Goal: Task Accomplishment & Management: Complete application form

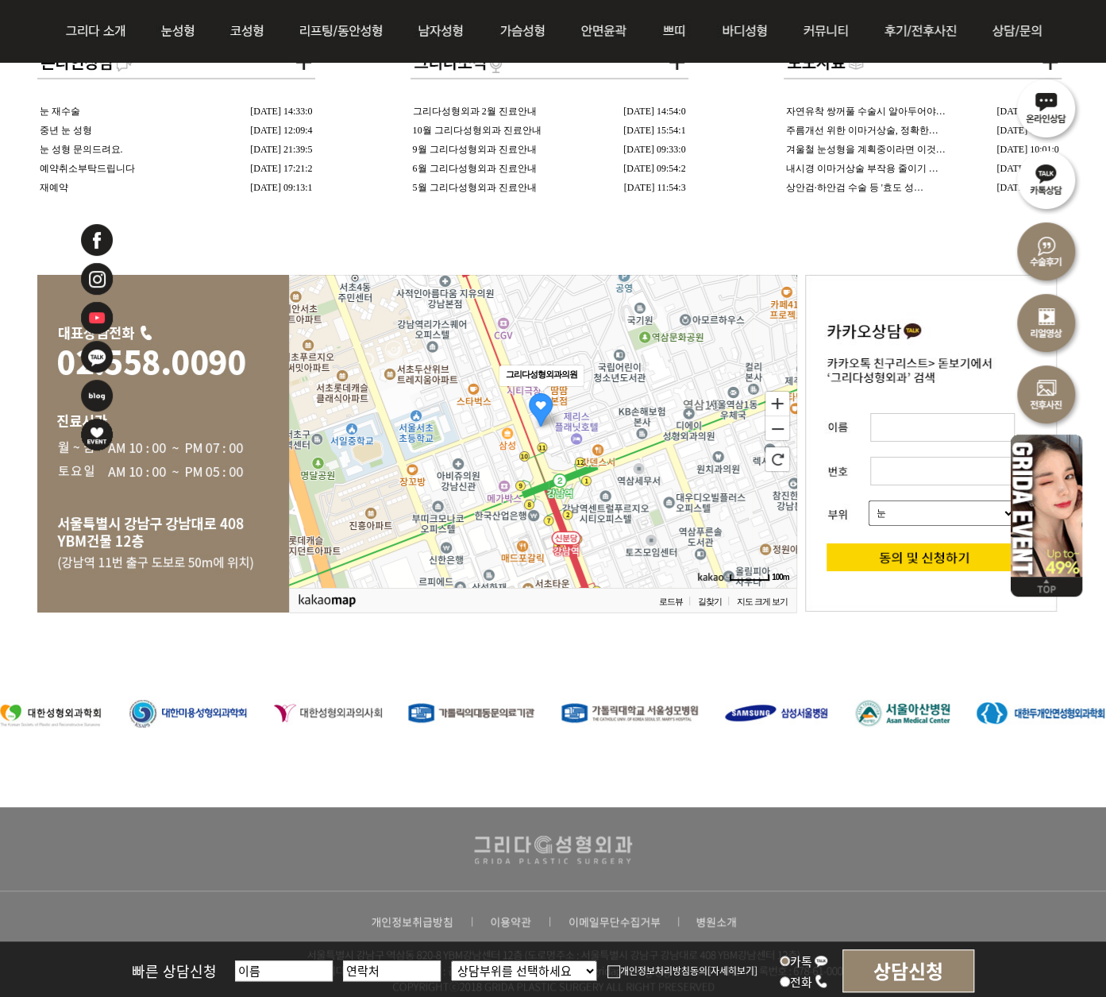
scroll to position [3129, 0]
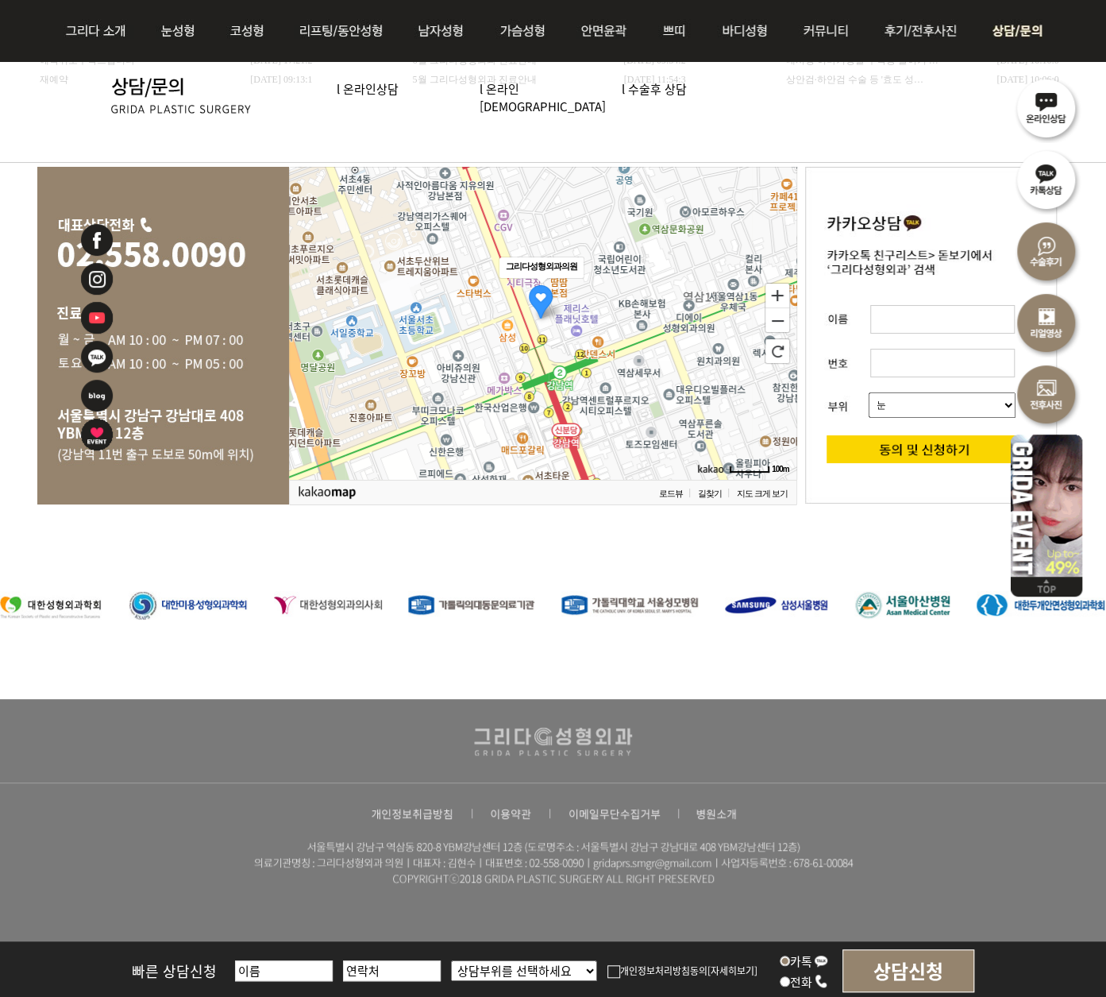
click at [1010, 39] on img at bounding box center [1013, 31] width 71 height 62
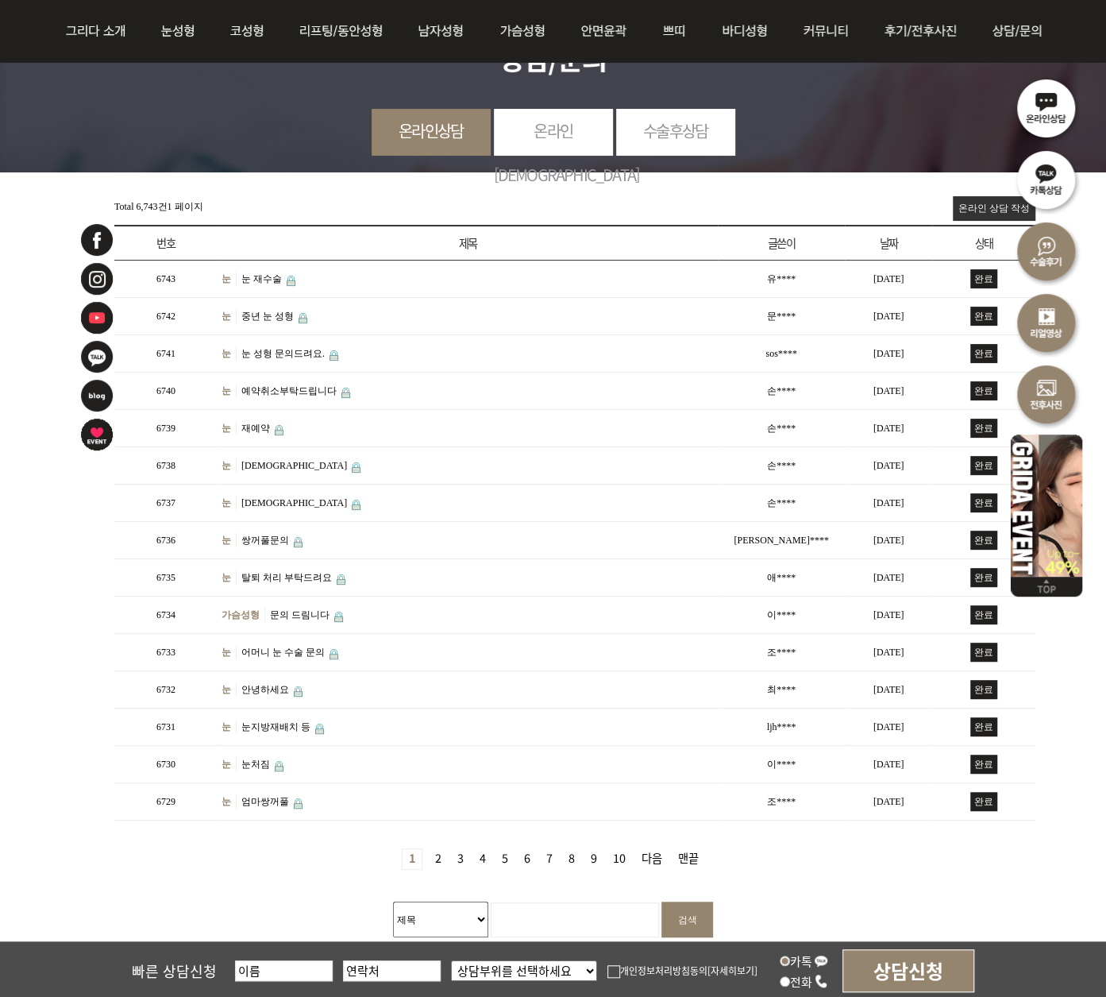
scroll to position [159, 0]
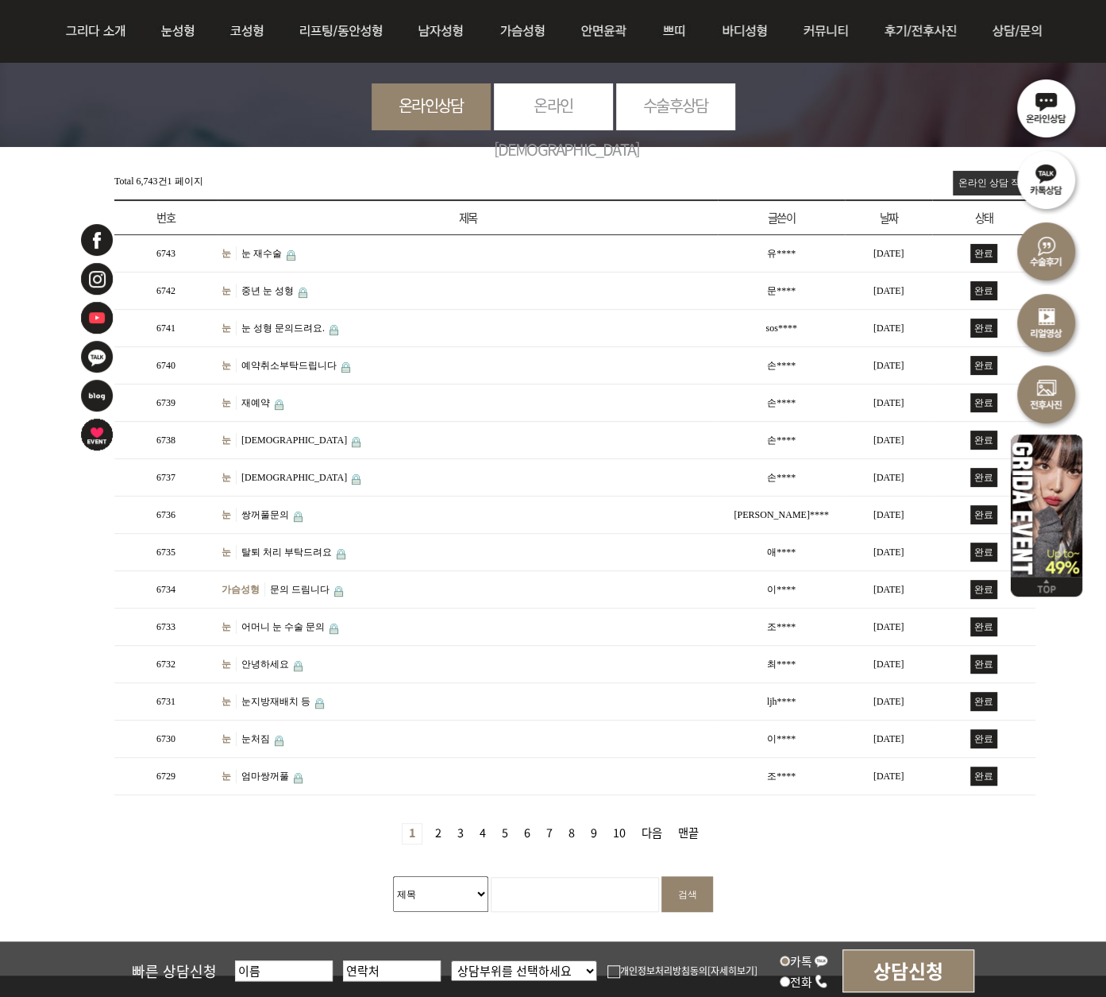
click at [993, 180] on link "온라인 상담 작성" at bounding box center [994, 183] width 83 height 25
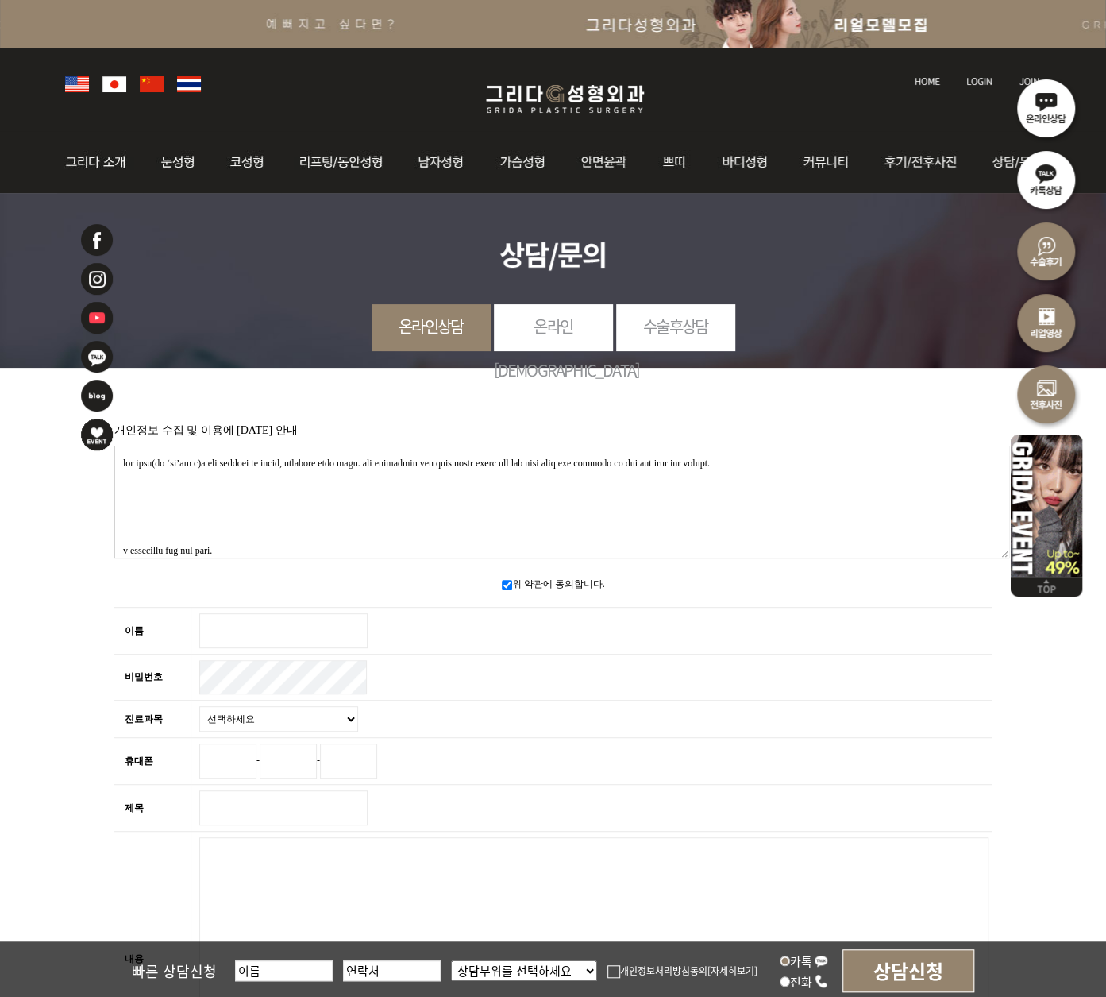
click at [283, 485] on textarea at bounding box center [561, 501] width 895 height 113
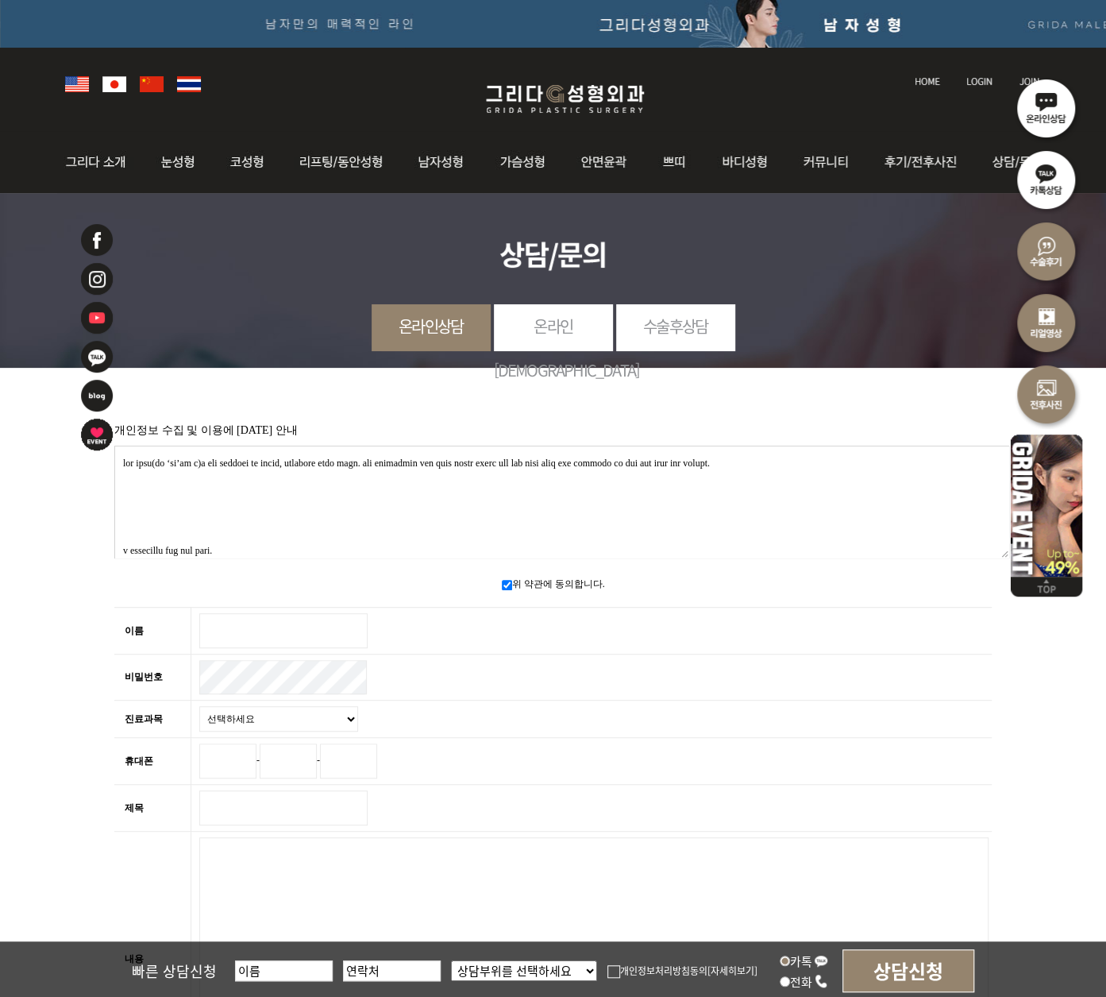
click at [343, 474] on textarea at bounding box center [561, 501] width 895 height 113
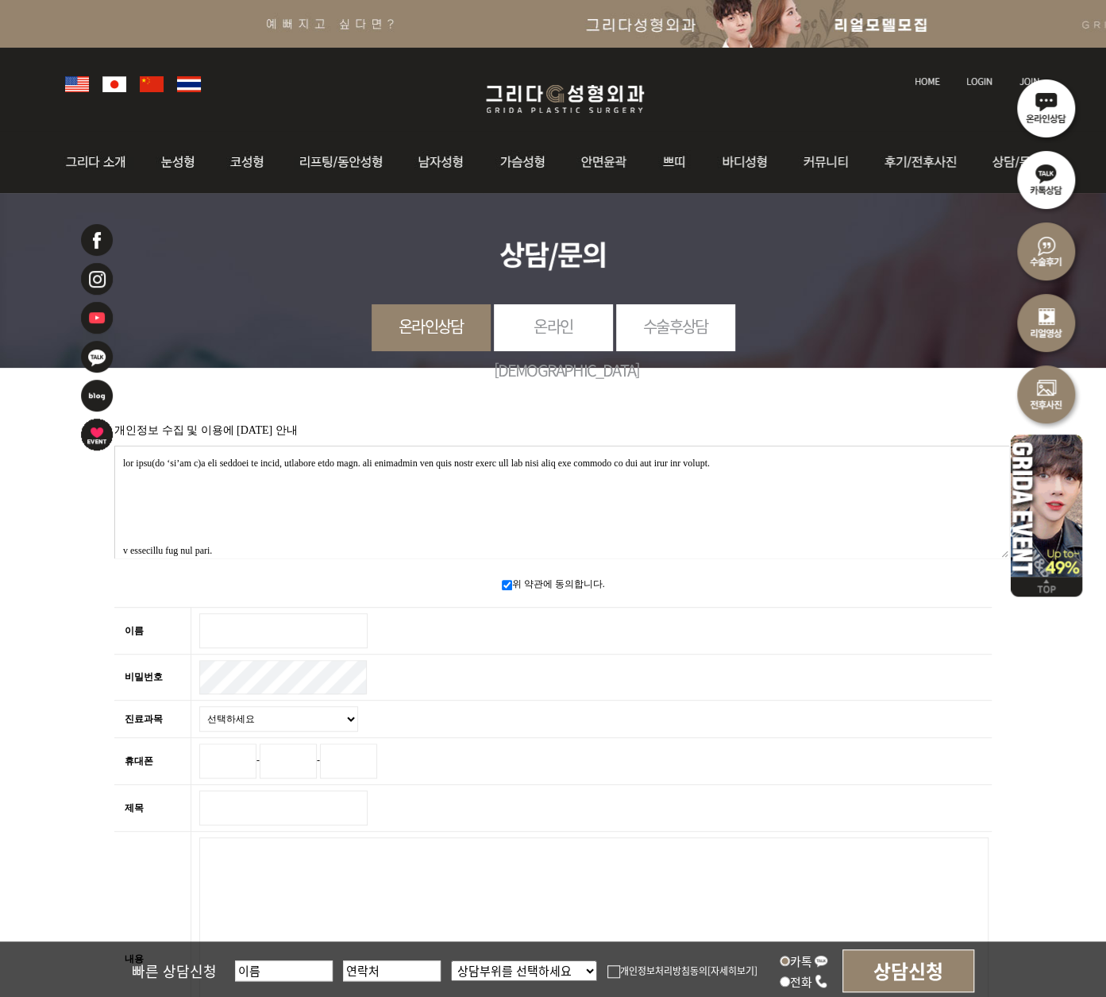
click at [253, 460] on textarea at bounding box center [561, 501] width 895 height 113
drag, startPoint x: 630, startPoint y: 496, endPoint x: 307, endPoint y: 469, distance: 325.2
click at [300, 468] on textarea at bounding box center [561, 501] width 895 height 113
click at [446, 494] on textarea at bounding box center [561, 501] width 895 height 113
click at [266, 631] on input "이름 필수" at bounding box center [283, 630] width 168 height 35
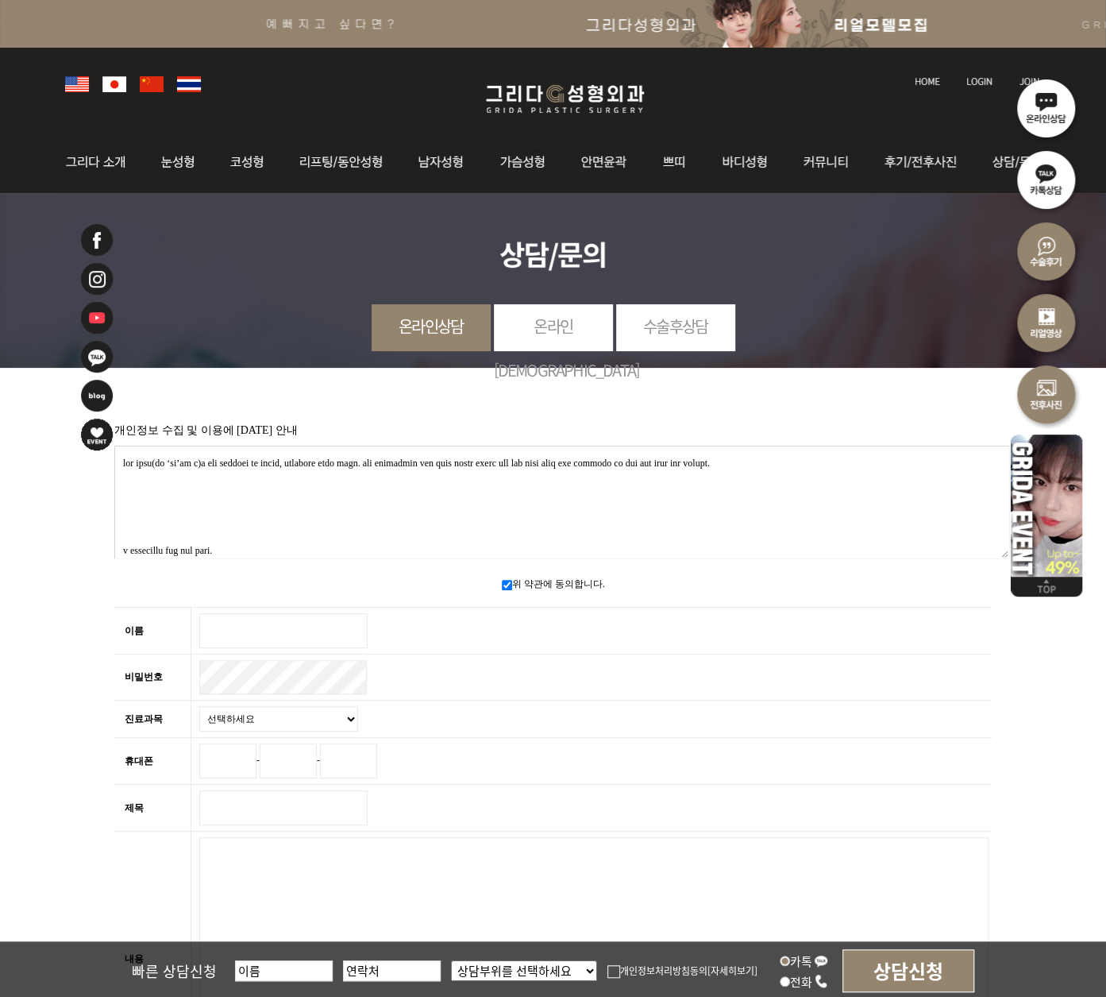
type input "c"
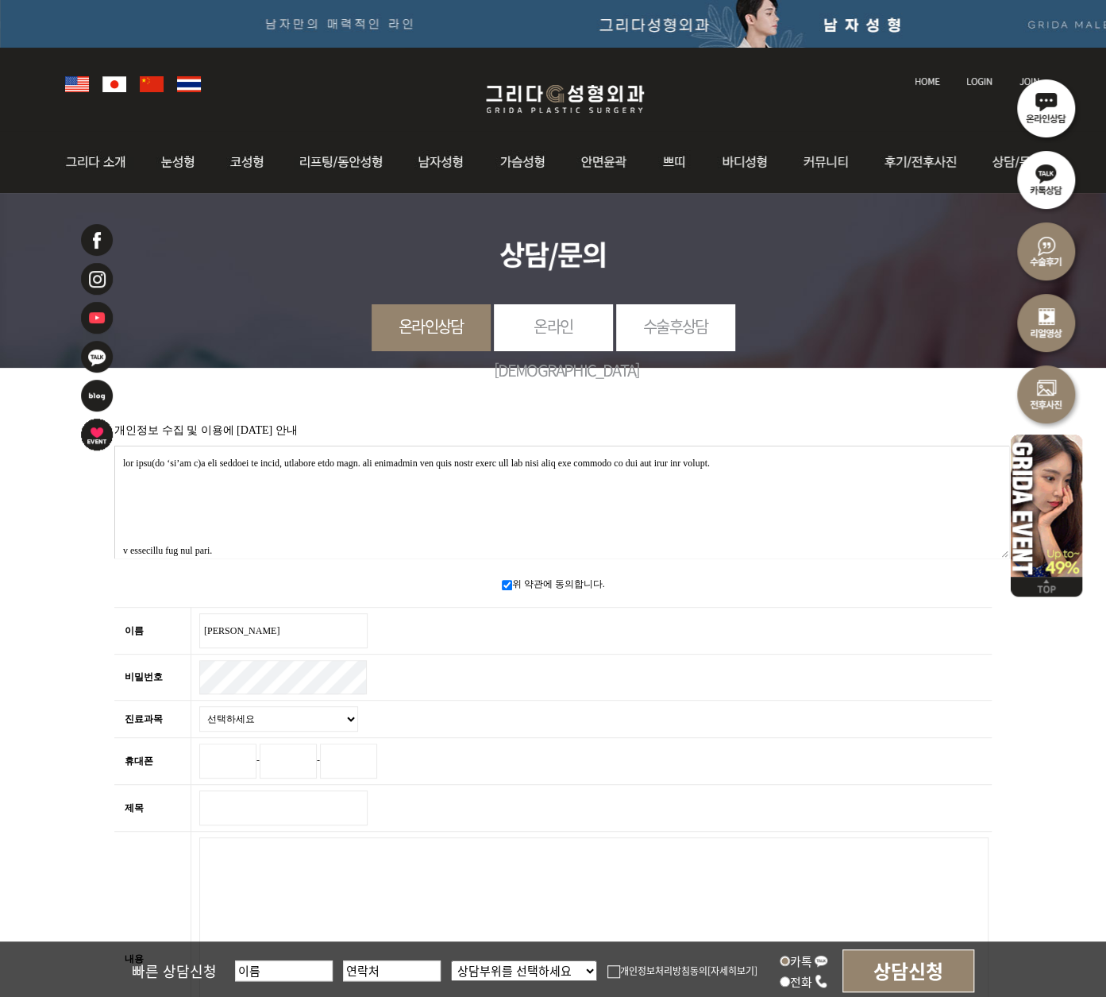
type input "[PERSON_NAME]"
click at [264, 709] on select "선택하세요 눈 코 동안/리프팅 가슴성형 안면윤곽 피부/쁘띠 바디성형" at bounding box center [278, 718] width 159 height 25
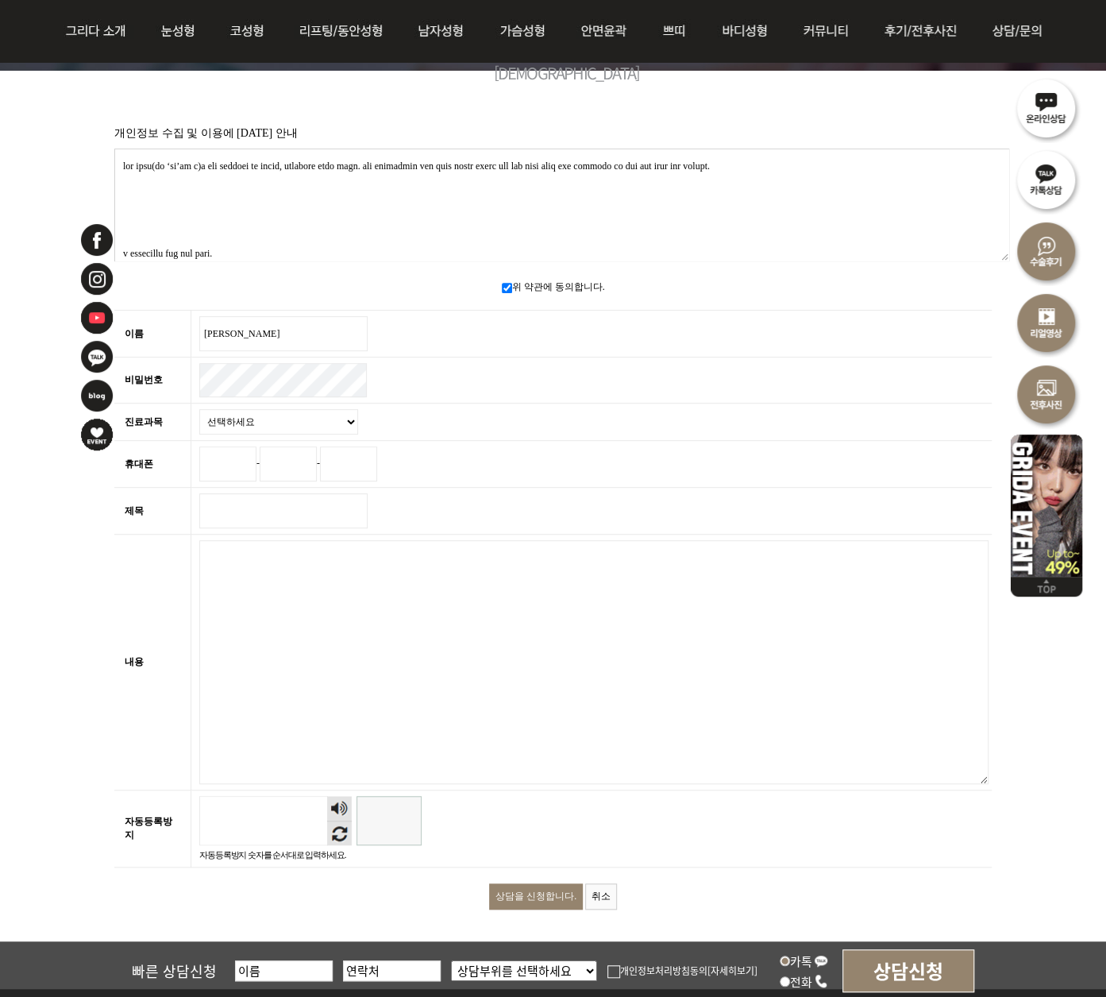
scroll to position [238, 0]
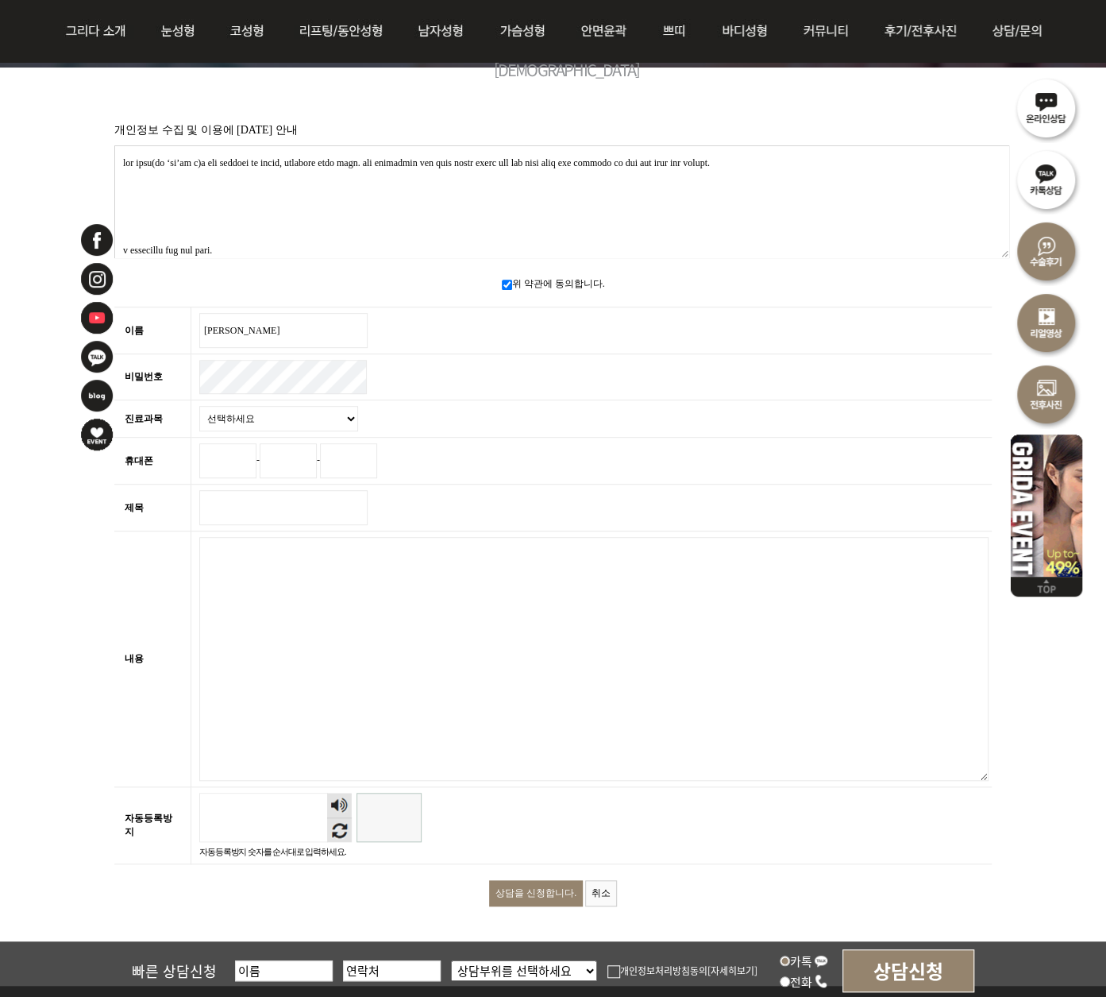
click at [284, 417] on select "선택하세요 눈 코 동안/리프팅 가슴성형 안면윤곽 피부/쁘띠 바디성형" at bounding box center [278, 418] width 159 height 25
select select "31"
click at [199, 406] on select "선택하세요 눈 코 동안/리프팅 가슴성형 안면윤곽 피부/쁘띠 바디성형" at bounding box center [278, 418] width 159 height 25
click at [241, 447] on input "휴대폰" at bounding box center [227, 460] width 57 height 35
type input "010"
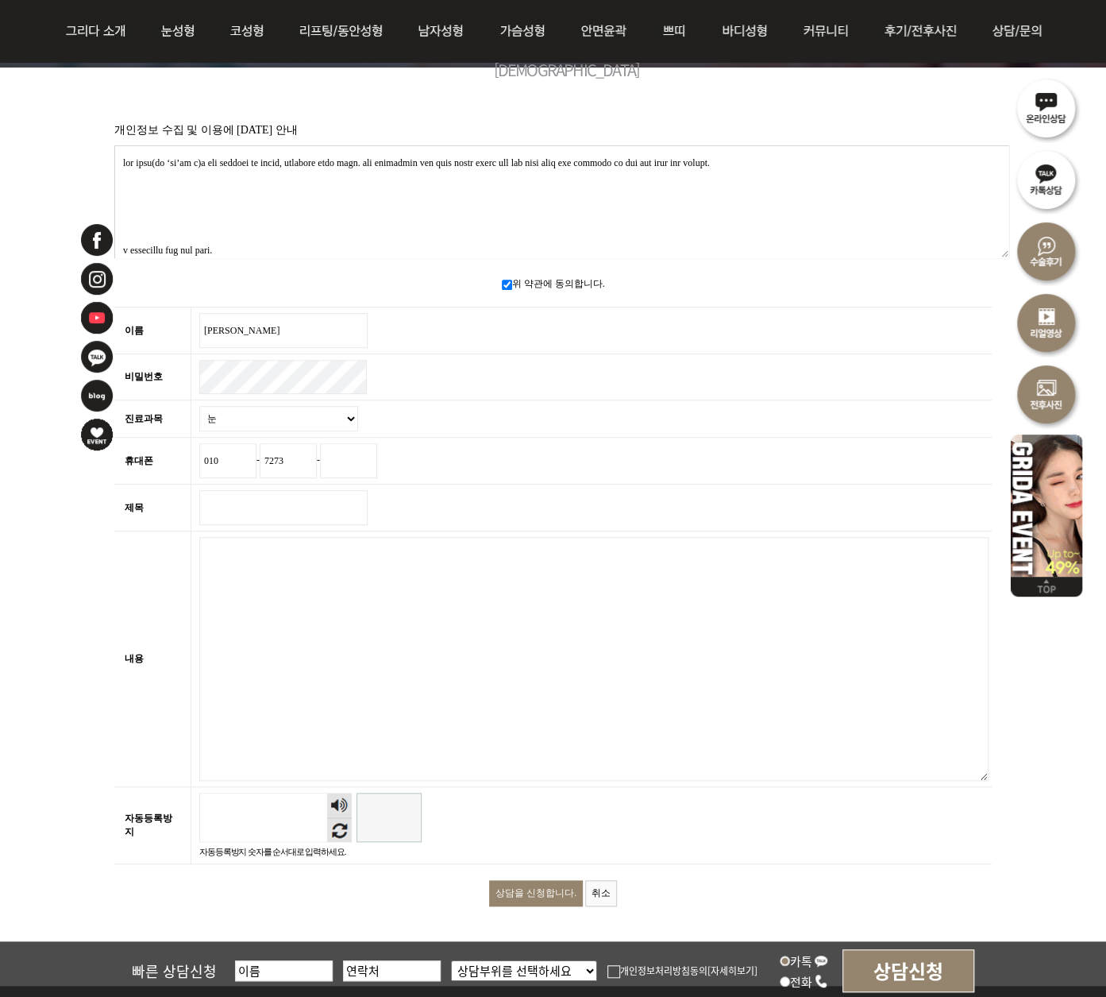
type input "7273"
type input "3125"
click at [229, 501] on input "제목 필수" at bounding box center [283, 507] width 168 height 35
type input "a"
type input "문의드립니다"
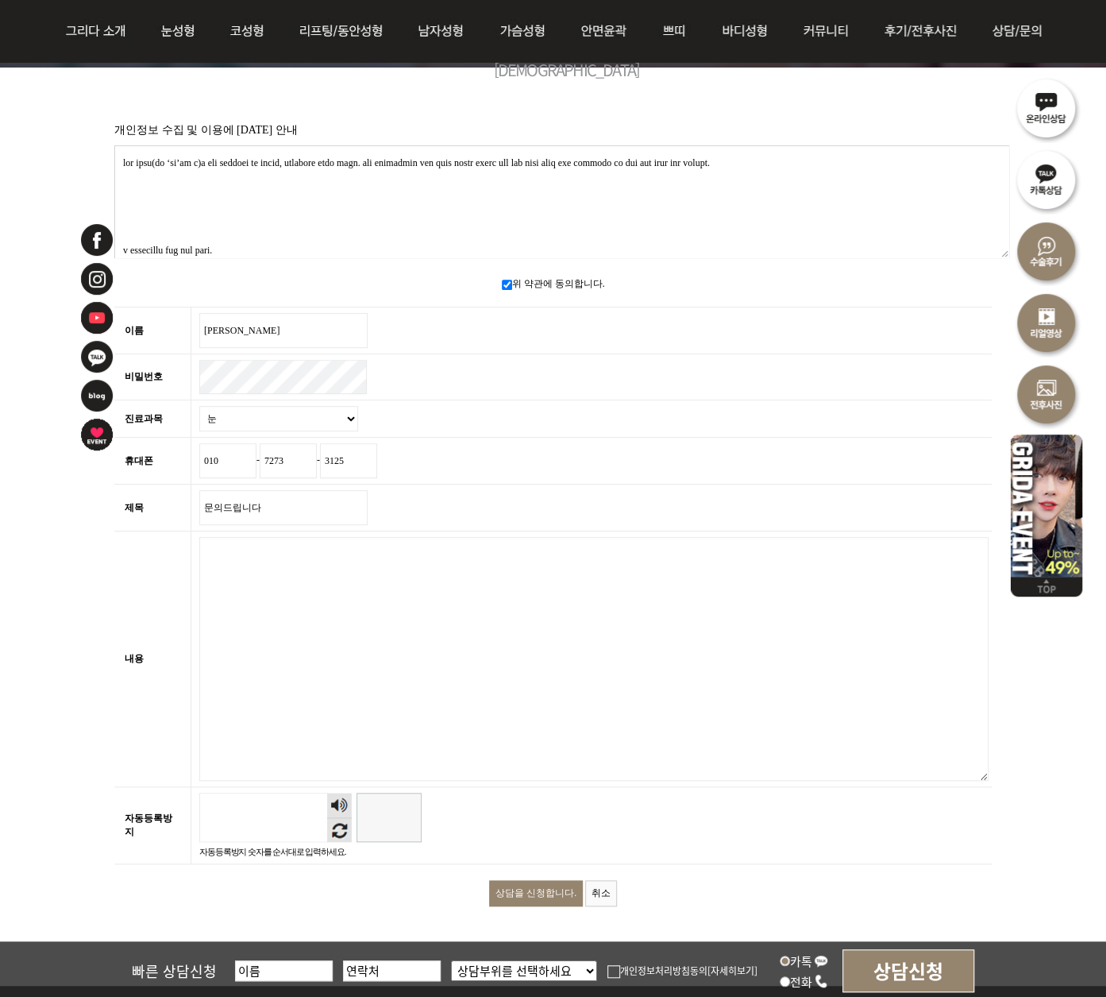
click at [279, 582] on textarea "내용 필수" at bounding box center [593, 659] width 789 height 244
paste textarea "안녕하세요, 네이버 커뮤니티·블로그 병원 마케팅 전문 광고대행사 LEADVIEW MARKETING입니다. 저희는 10년간 다양한 진료과 병원에…"
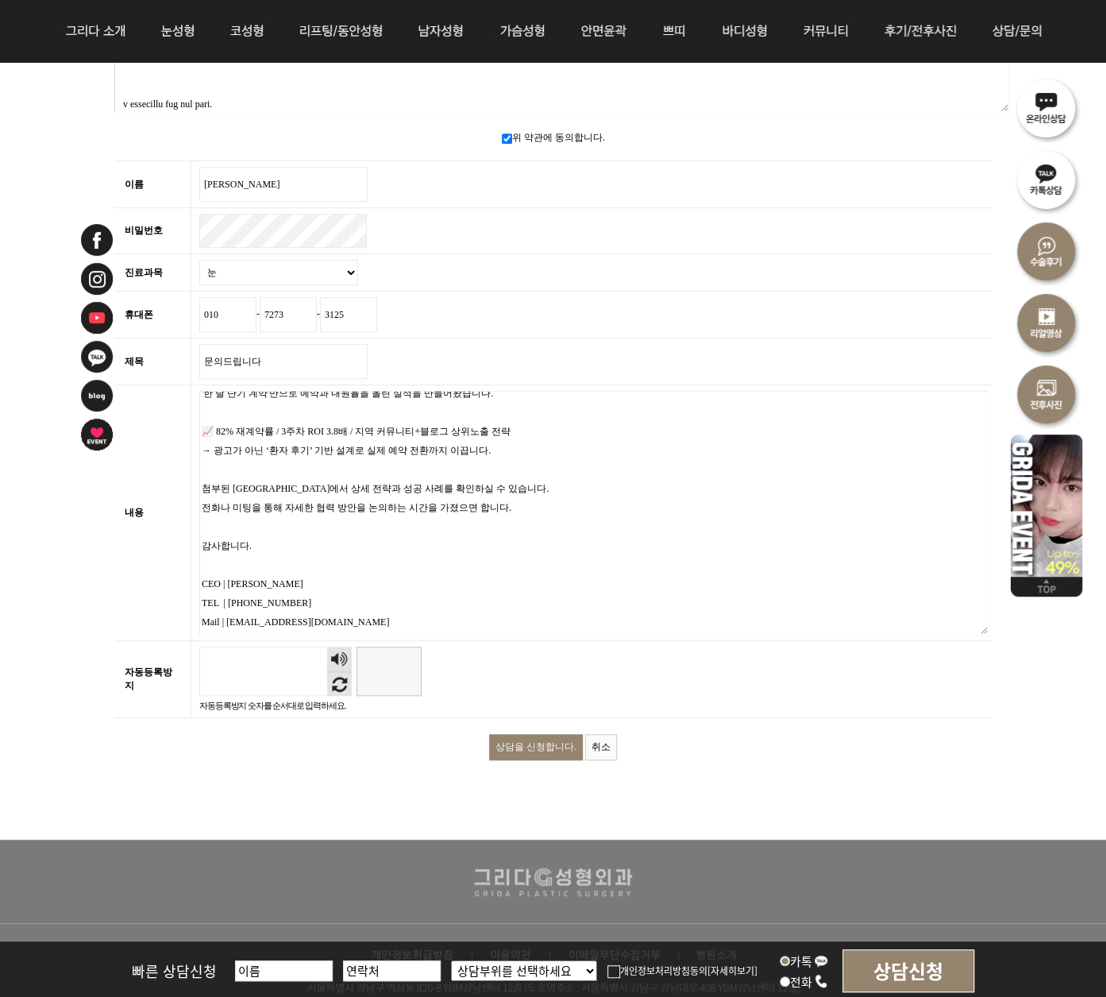
scroll to position [397, 0]
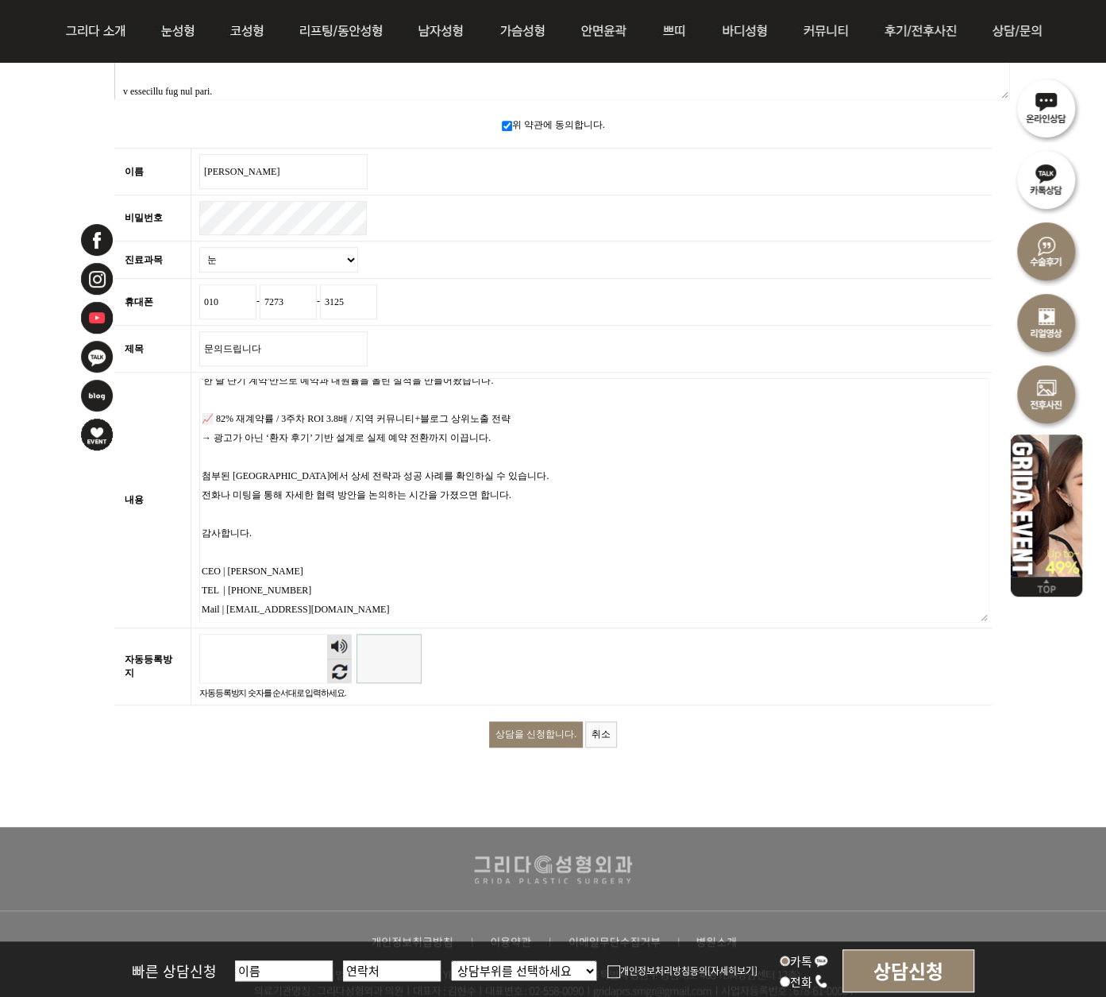
type textarea "안녕하세요, 네이버 커뮤니티·블로그 병원 마케팅 전문 광고대행사 LEADVIEW MARKETING입니다. 저희는 10년간 다양한 진료과 병원에…"
click at [398, 657] on input "자동등록방지" at bounding box center [389, 658] width 65 height 49
click at [406, 650] on input "690684" at bounding box center [389, 658] width 65 height 49
type input "690684"
click at [353, 533] on textarea "안녕하세요, 네이버 커뮤니티·블로그 병원 마케팅 전문 광고대행사 LEADVIEW MARKETING입니다. 저희는 10년간 다양한 진료과 병원에…" at bounding box center [593, 500] width 789 height 244
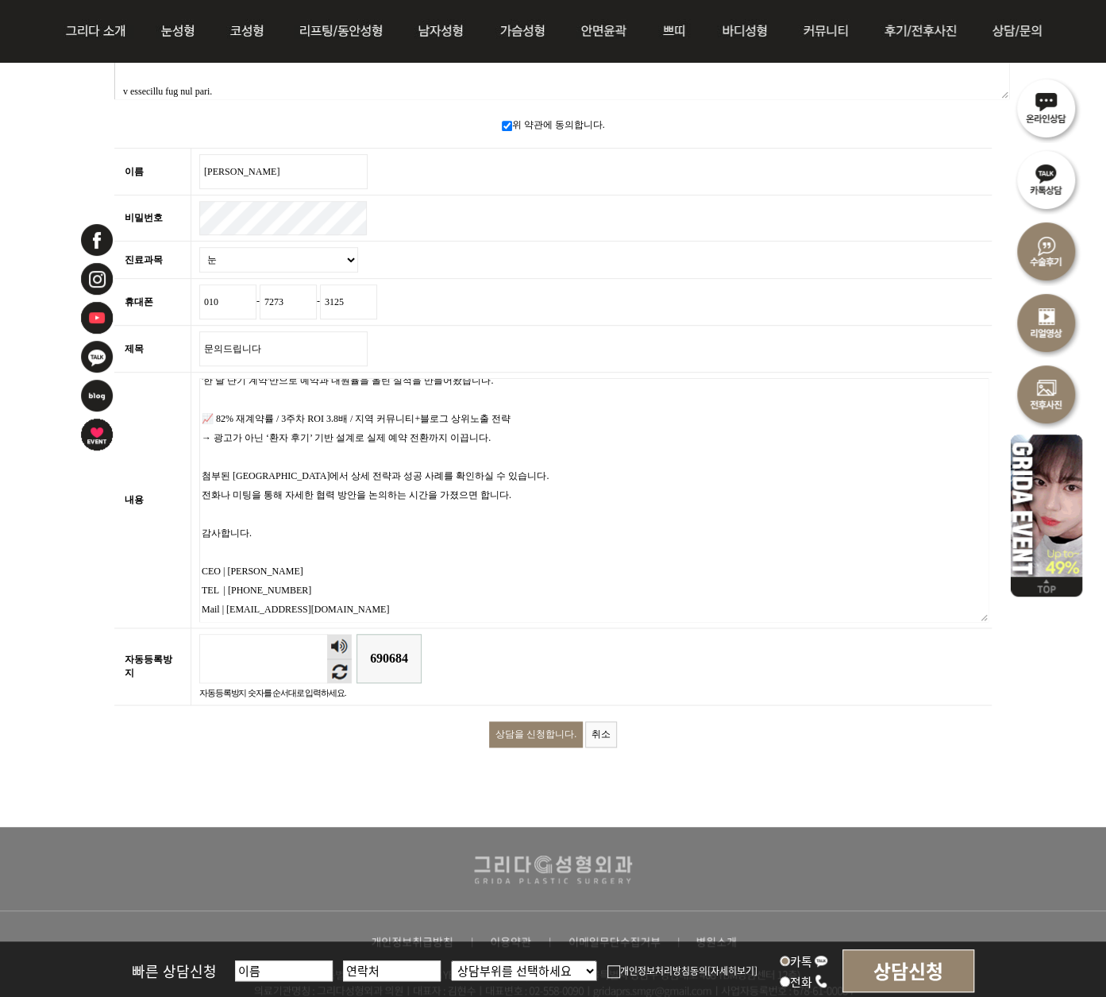
click at [441, 553] on textarea "안녕하세요, 네이버 커뮤니티·블로그 병원 마케팅 전문 광고대행사 LEADVIEW MARKETING입니다. 저희는 10년간 다양한 진료과 병원에…" at bounding box center [593, 500] width 789 height 244
click at [426, 584] on textarea "안녕하세요, 네이버 커뮤니티·블로그 병원 마케팅 전문 광고대행사 LEADVIEW MARKETING입니다. 저희는 10년간 다양한 진료과 병원에…" at bounding box center [593, 500] width 789 height 244
drag, startPoint x: 507, startPoint y: 417, endPoint x: 200, endPoint y: 417, distance: 306.5
click at [200, 417] on textarea "안녕하세요, 네이버 커뮤니티·블로그 병원 마케팅 전문 광고대행사 LEADVIEW MARKETING입니다. 저희는 10년간 다양한 진료과 병원에…" at bounding box center [593, 500] width 789 height 244
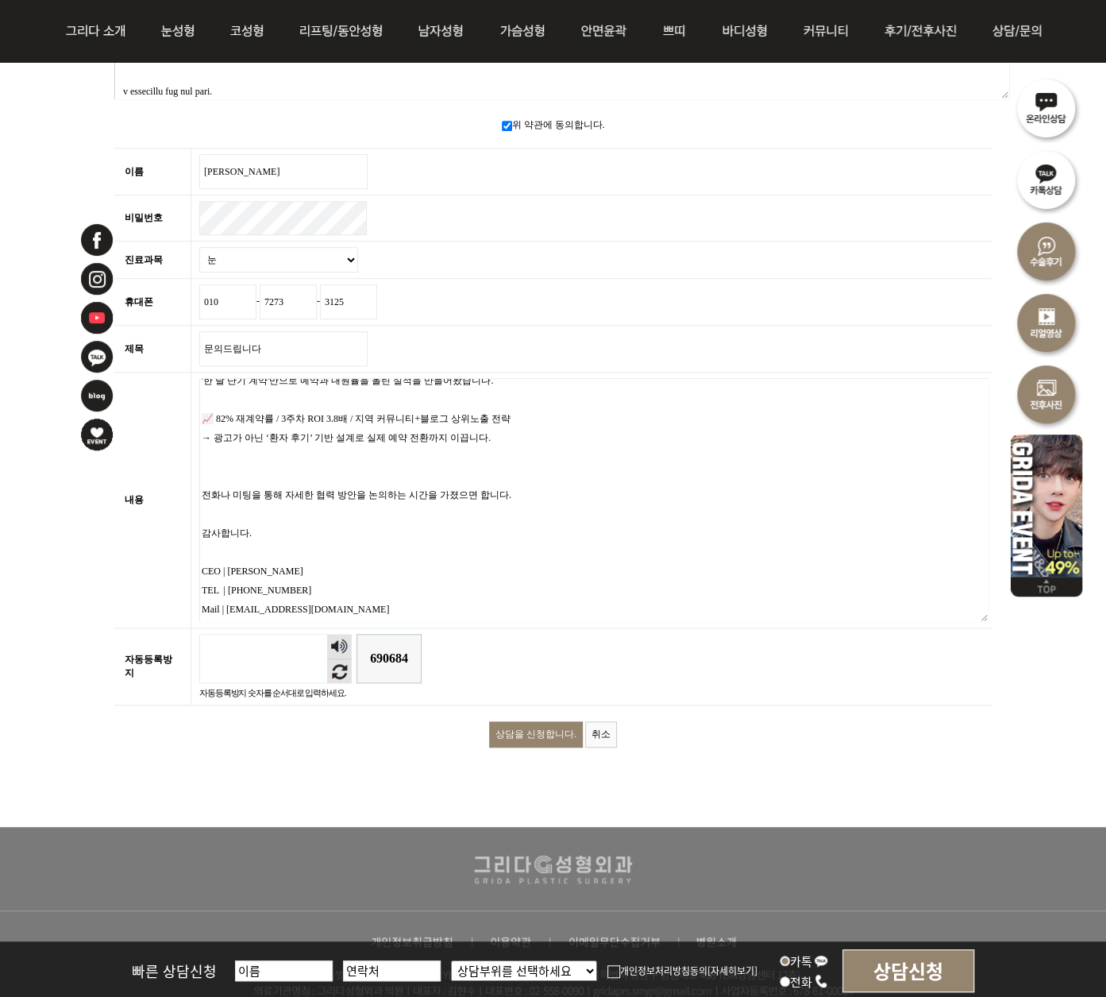
click at [513, 722] on input "상담을 신청합니다." at bounding box center [536, 734] width 94 height 26
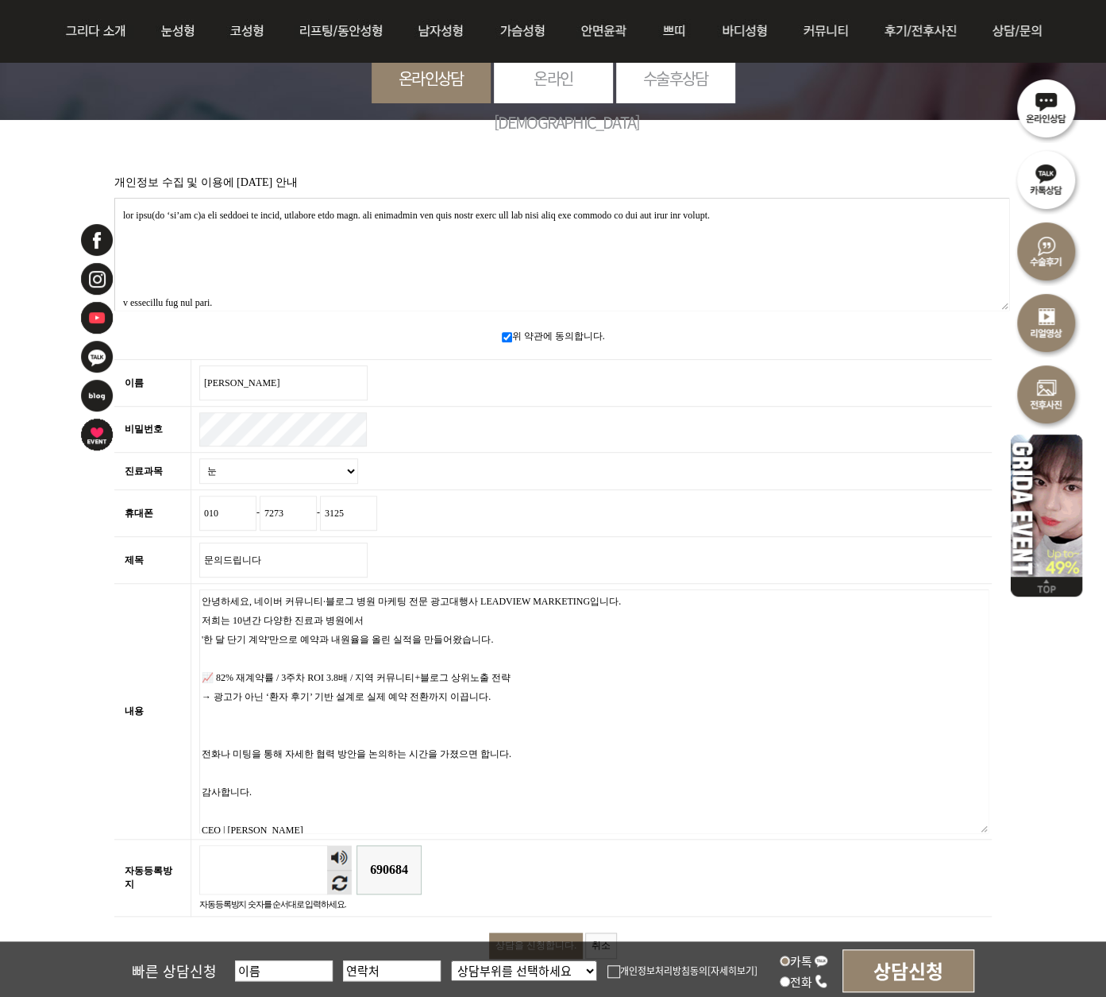
scroll to position [159, 0]
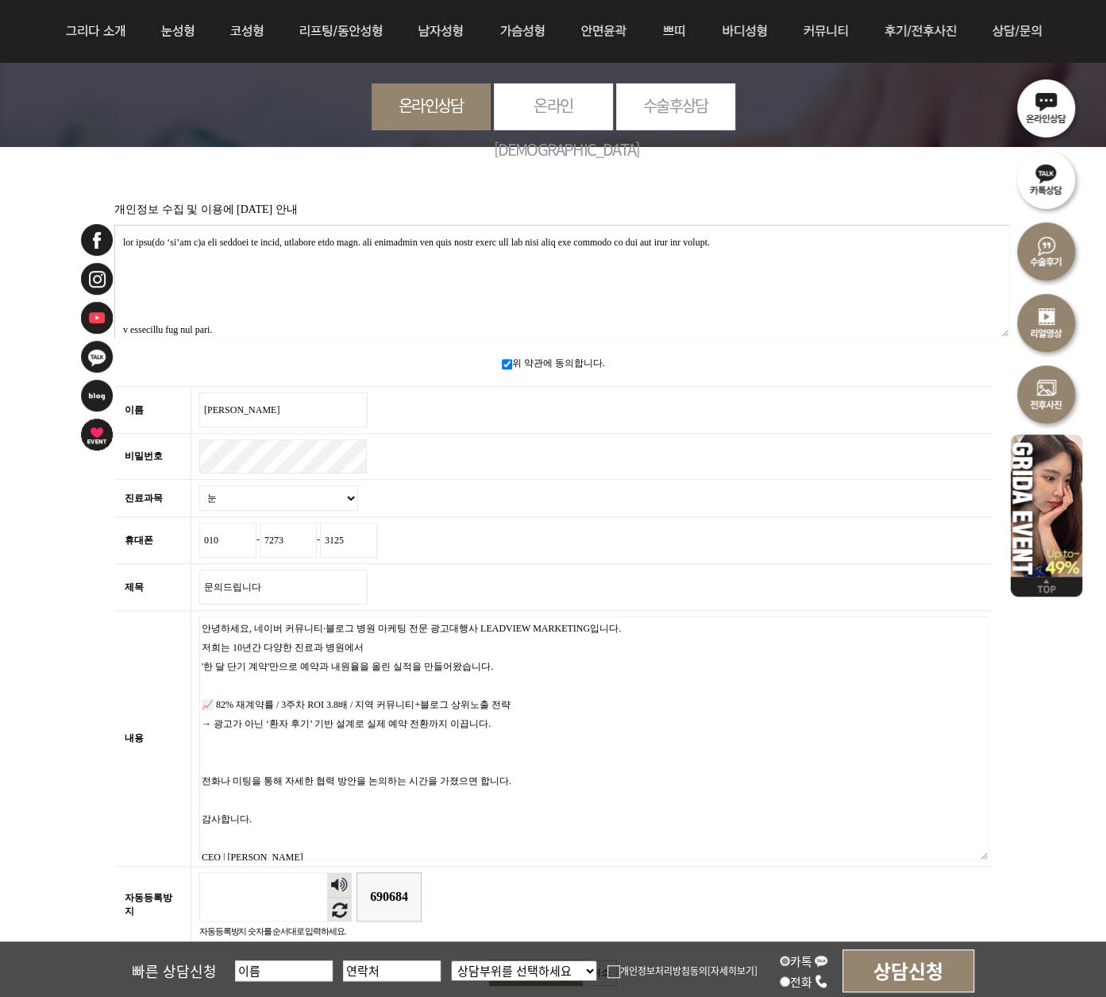
drag, startPoint x: 457, startPoint y: 620, endPoint x: 479, endPoint y: 622, distance: 21.5
click at [479, 622] on textarea "안녕하세요, 네이버 커뮤니티·블로그 병원 마케팅 전문 광고대행사 LEADVIEW MARKETING입니다. 저희는 10년간 다양한 진료과 병원에…" at bounding box center [593, 738] width 789 height 244
click at [484, 620] on textarea "안녕하세요, 네이버 커뮤니티·블로그 병원 마케팅 전문 광고대행사 LEADVIEW MARKETING입니다. 저희는 10년간 다양한 진료과 병원에…" at bounding box center [593, 738] width 789 height 244
drag, startPoint x: 484, startPoint y: 620, endPoint x: 456, endPoint y: 619, distance: 27.8
click at [455, 620] on textarea "안녕하세요, 네이버 커뮤니티·블로그 병원 마케팅 전문 광고대행사 LEADVIEW MARKETING입니다. 저희는 10년간 다양한 진료과 병원에…" at bounding box center [593, 738] width 789 height 244
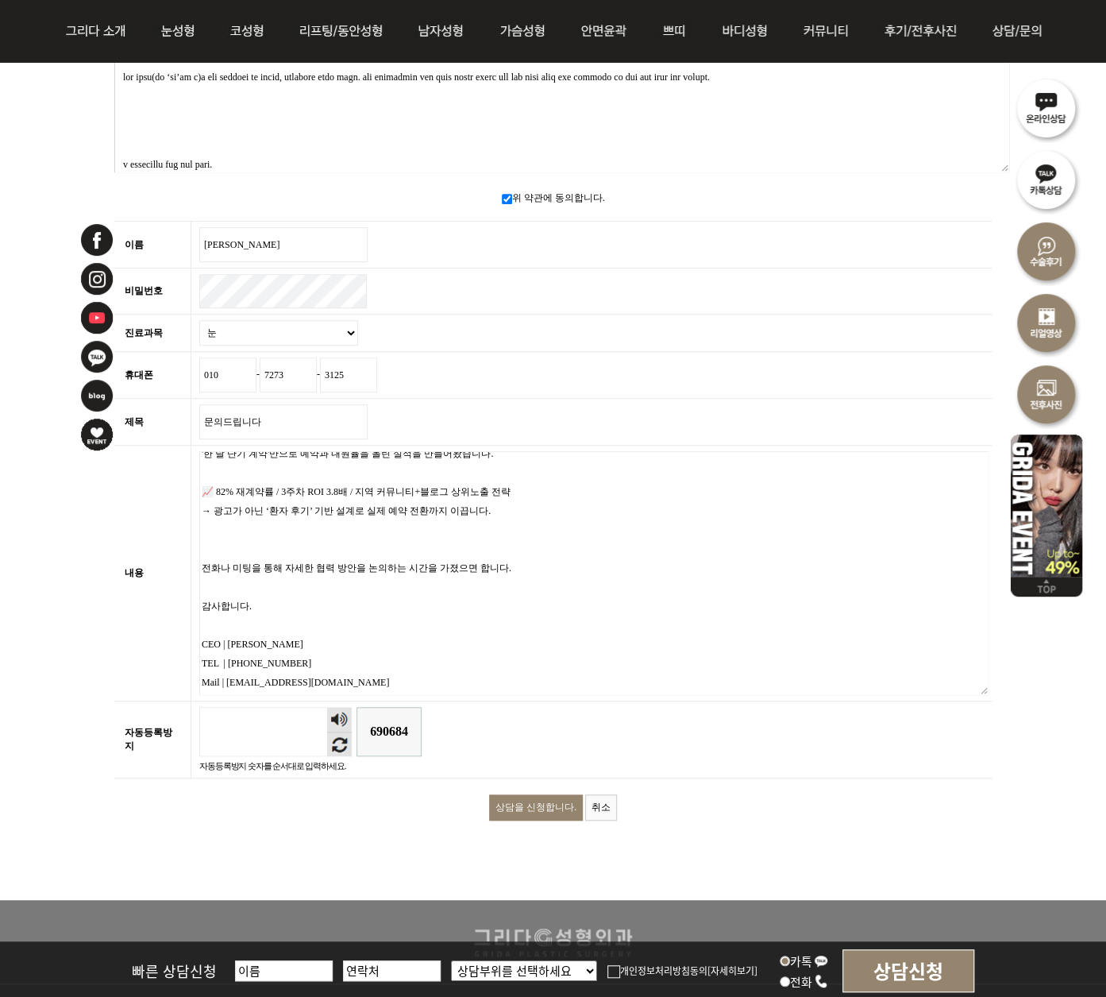
scroll to position [476, 0]
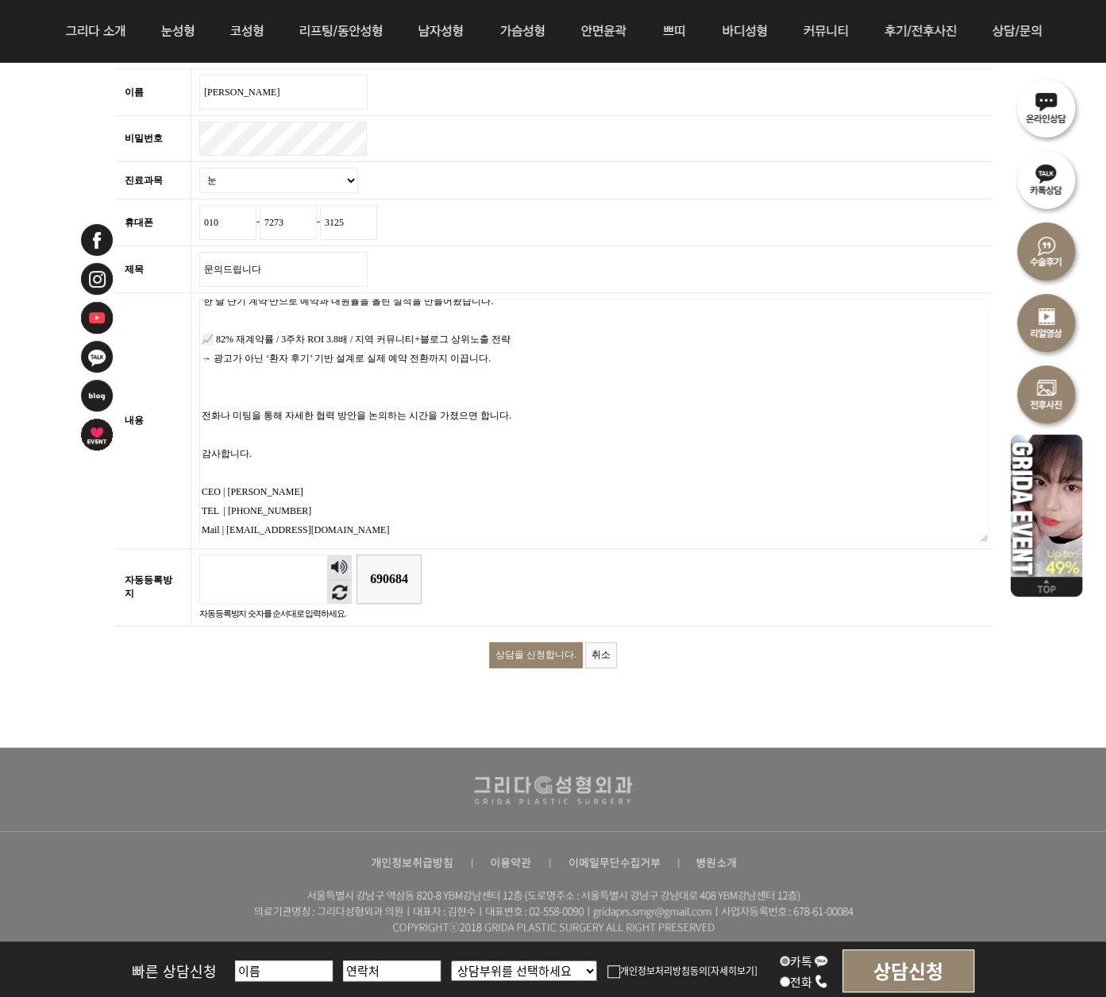
type textarea "안녕하세요, 네이버 커뮤니티·블로그 병원 마케팅 전문 LEADVIEW MARKETING입니다. 저희는 10년간 다양한 진료과 병원에서 '한 달…"
click at [553, 642] on input "상담을 신청합니다." at bounding box center [536, 655] width 94 height 26
